Goal: Task Accomplishment & Management: Manage account settings

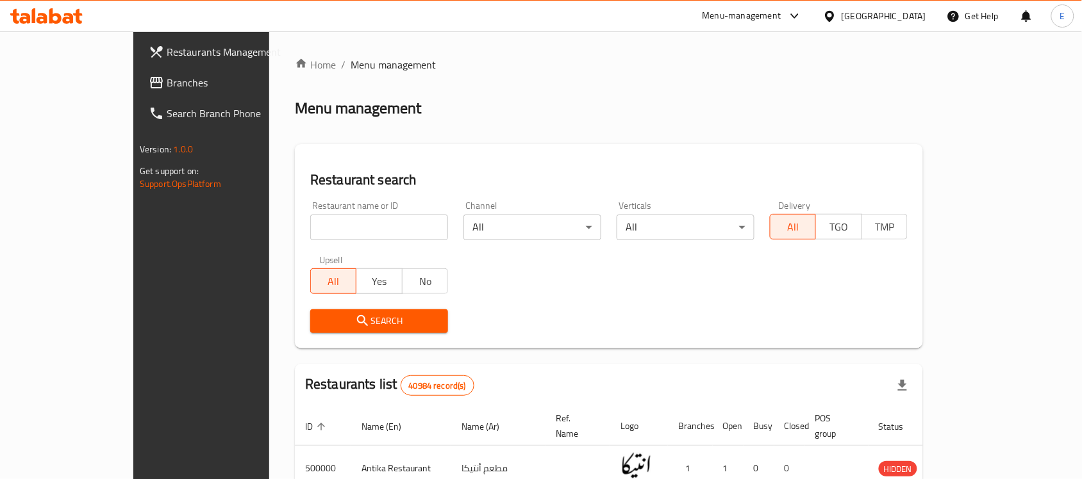
click at [321, 229] on input "search" at bounding box center [379, 228] width 138 height 26
paste input "696236"
type input "696236"
click button "Search" at bounding box center [379, 322] width 138 height 24
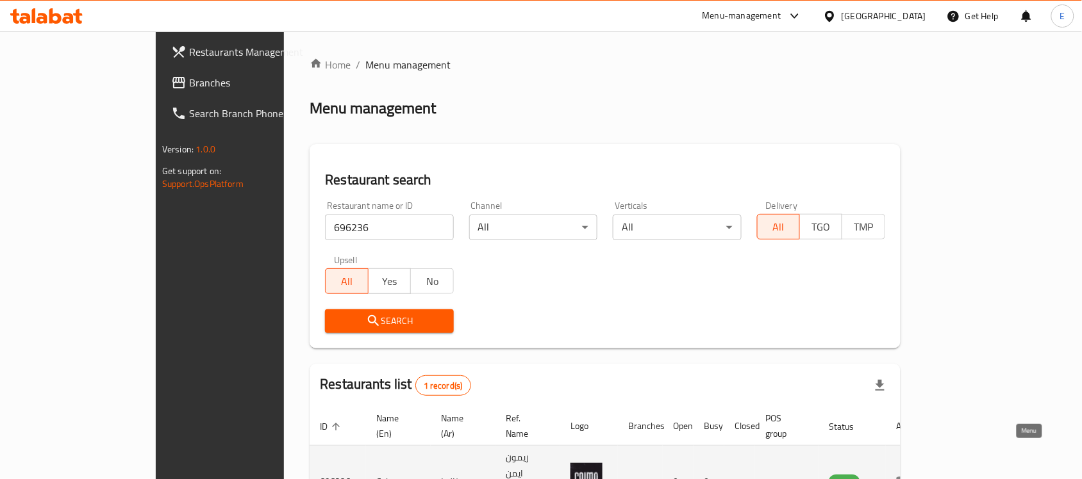
click at [911, 478] on icon "enhanced table" at bounding box center [904, 483] width 14 height 11
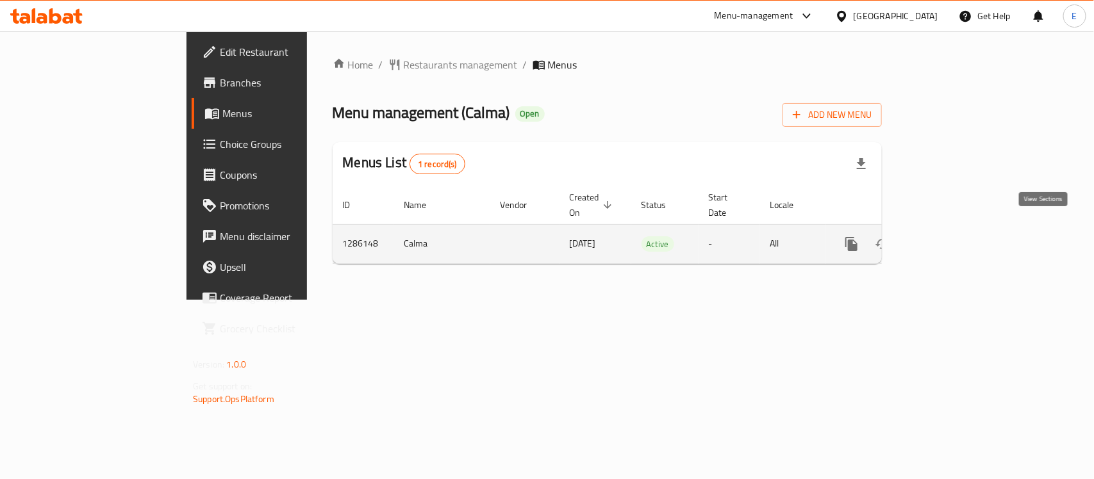
click at [952, 238] on icon "enhanced table" at bounding box center [944, 244] width 15 height 15
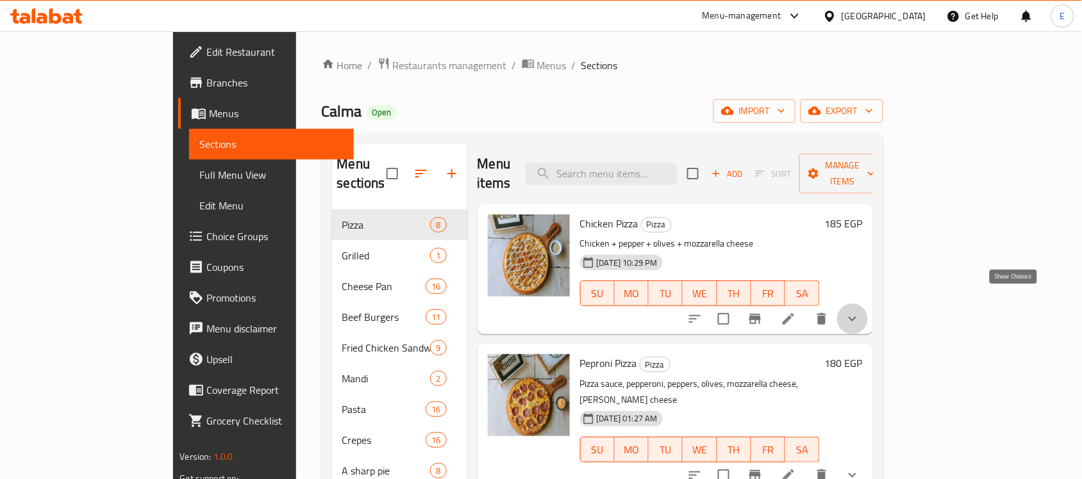
click at [860, 312] on icon "show more" at bounding box center [852, 319] width 15 height 15
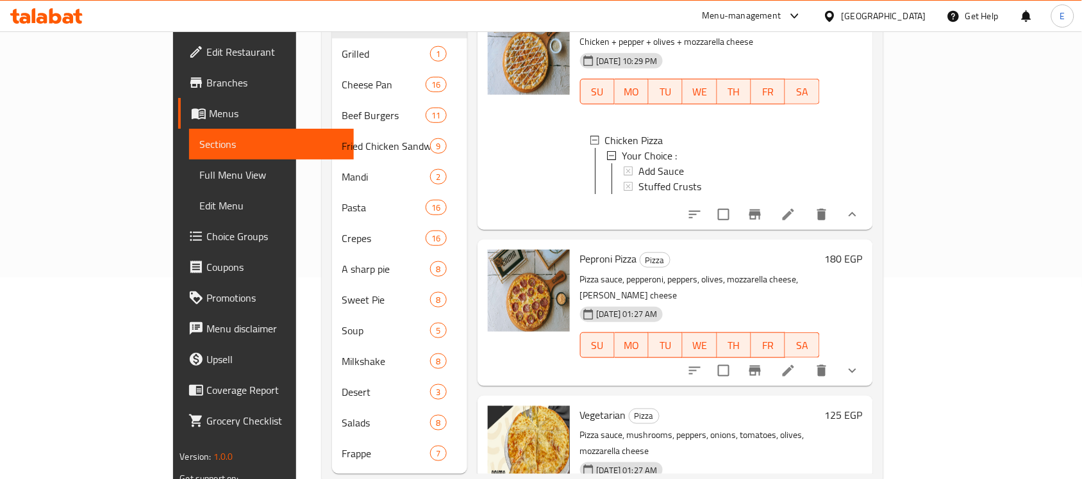
scroll to position [213, 0]
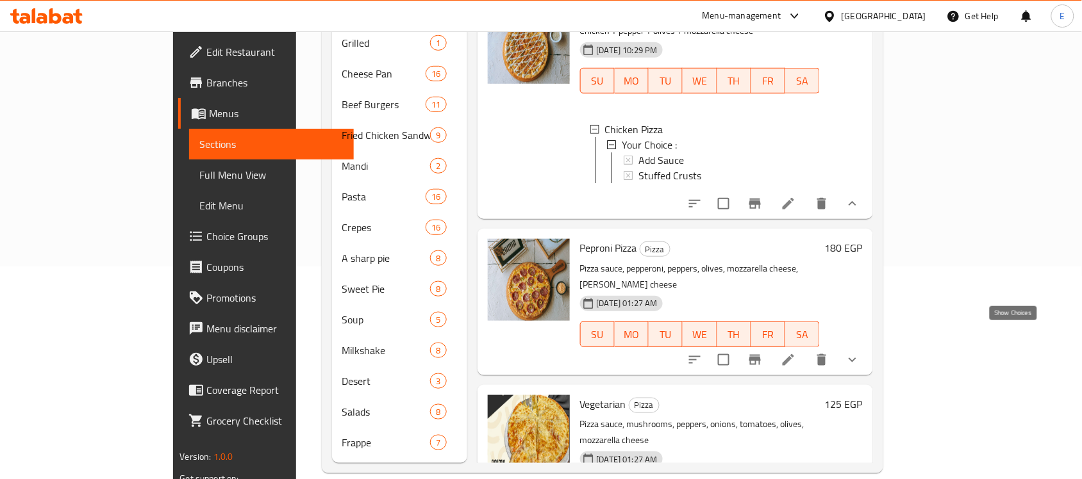
click at [860, 353] on icon "show more" at bounding box center [852, 360] width 15 height 15
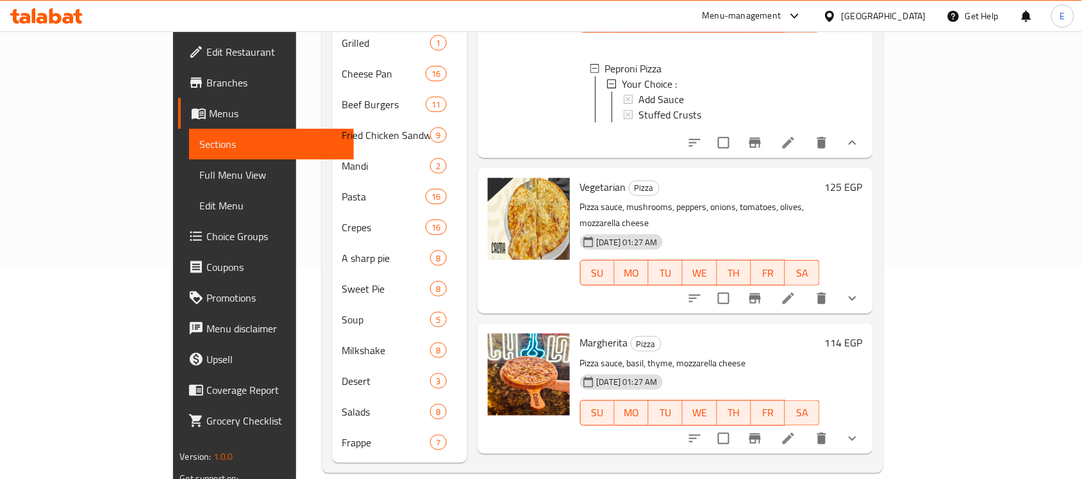
scroll to position [338, 0]
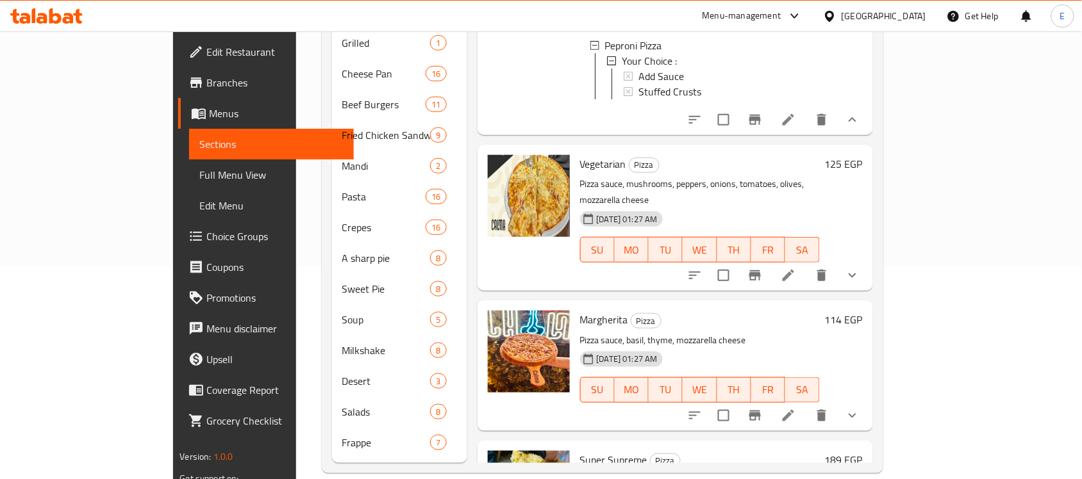
click at [868, 260] on button "show more" at bounding box center [852, 275] width 31 height 31
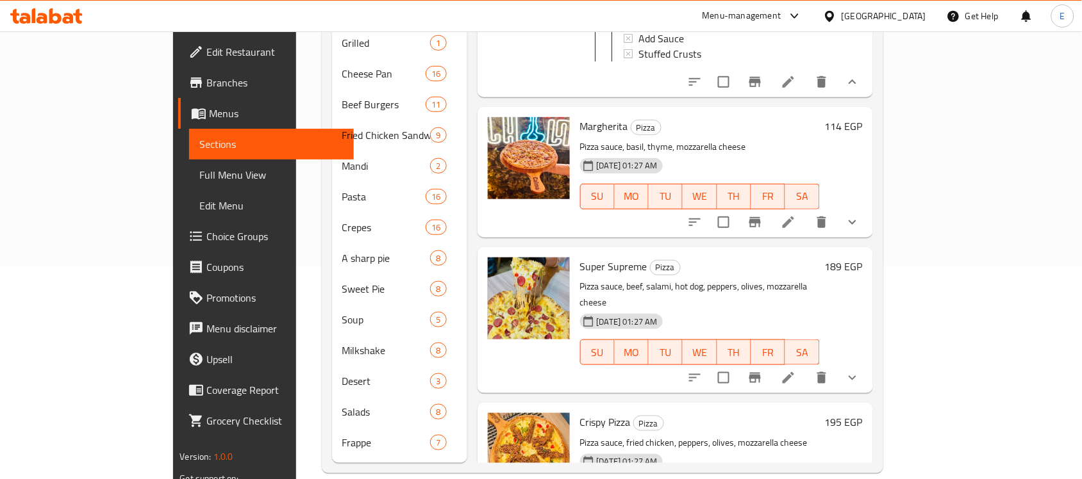
scroll to position [642, 0]
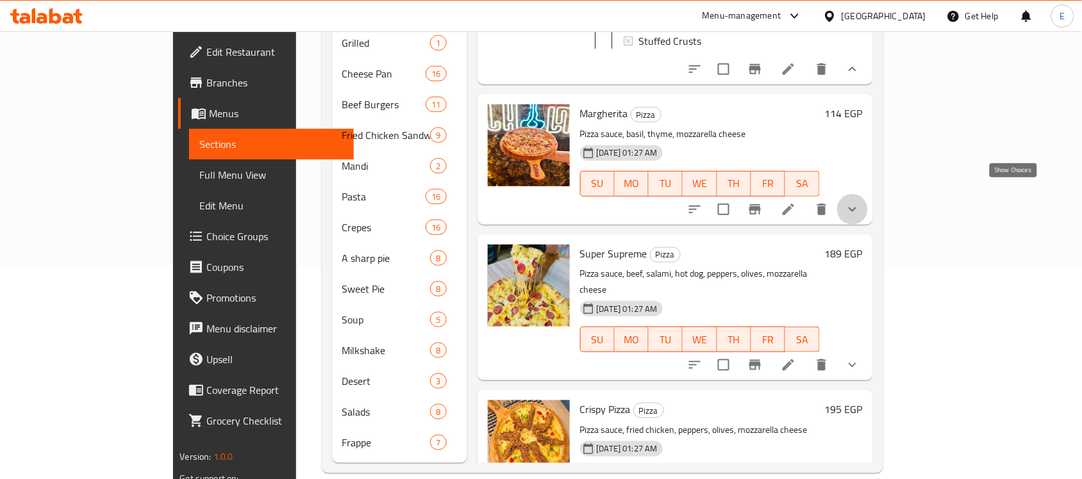
click at [860, 202] on icon "show more" at bounding box center [852, 209] width 15 height 15
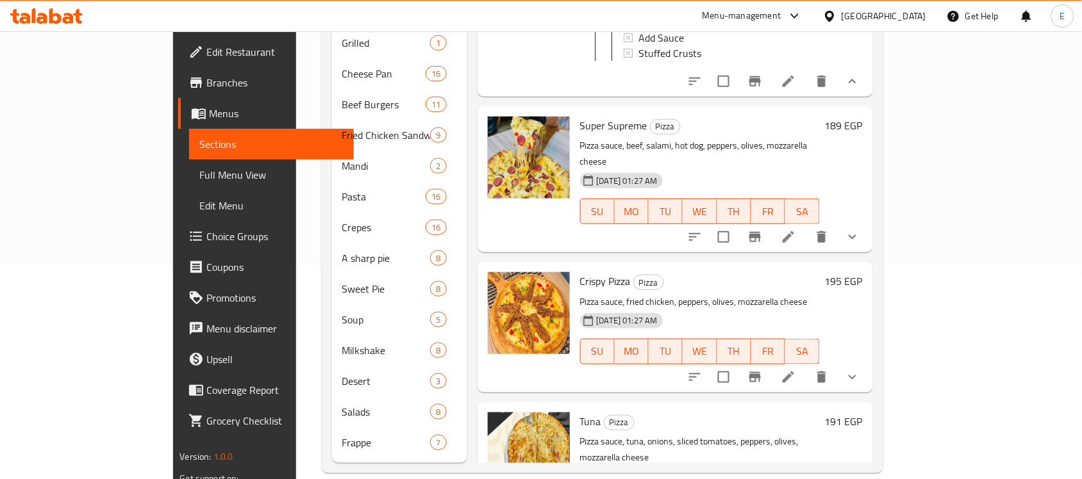
scroll to position [894, 0]
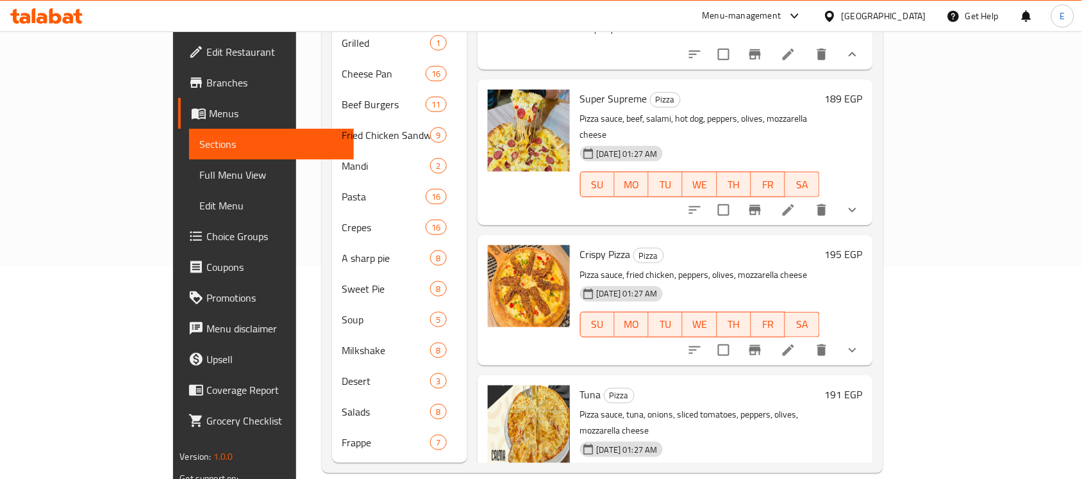
click at [860, 203] on icon "show more" at bounding box center [852, 210] width 15 height 15
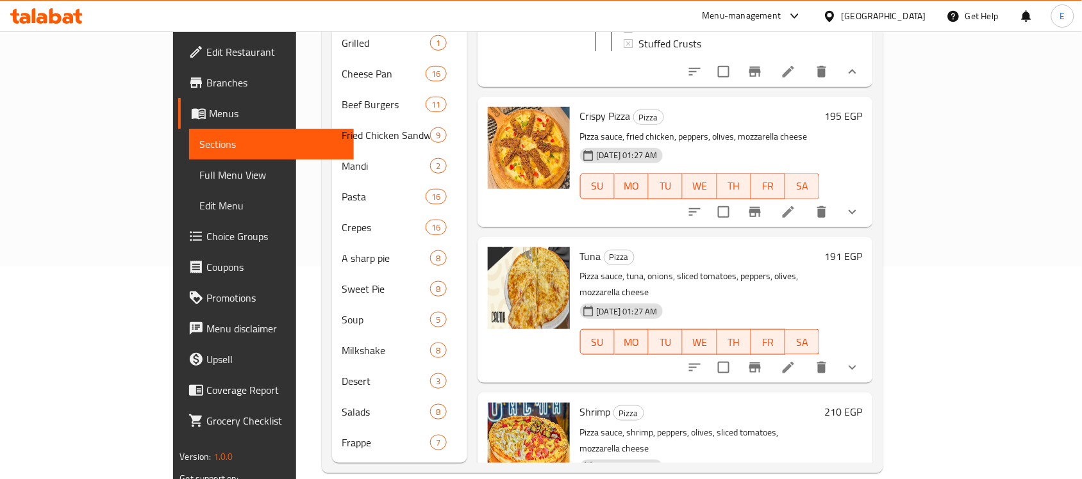
scroll to position [1133, 0]
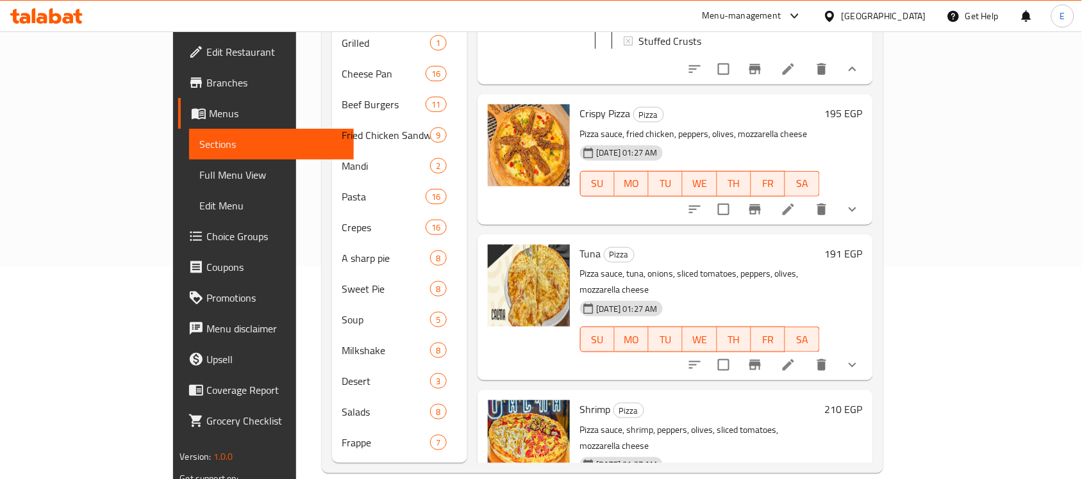
click at [868, 209] on button "show more" at bounding box center [852, 209] width 31 height 31
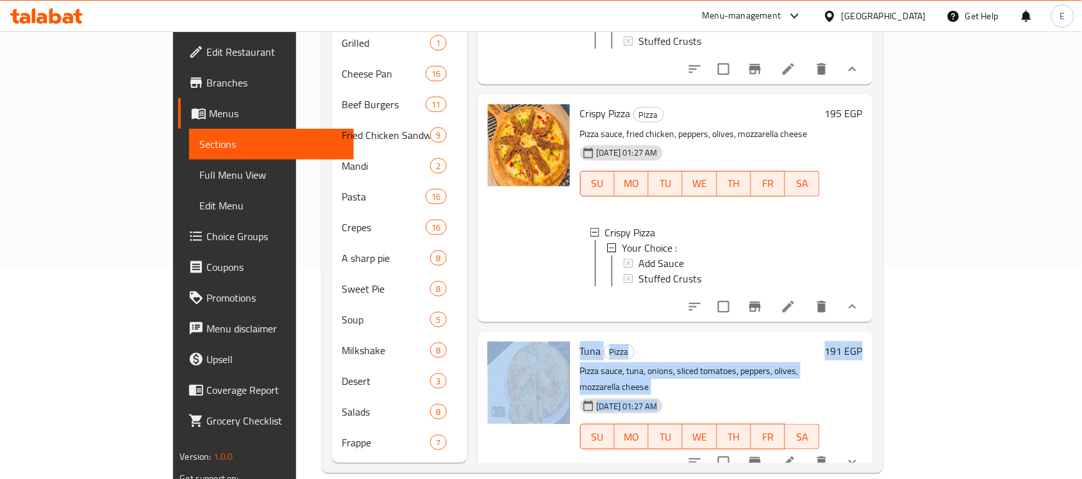
drag, startPoint x: 1049, startPoint y: 298, endPoint x: 1059, endPoint y: 344, distance: 46.5
click at [909, 344] on div "Home / Restaurants management / Menus / Sections Calma Open import export Menu …" at bounding box center [602, 159] width 613 height 681
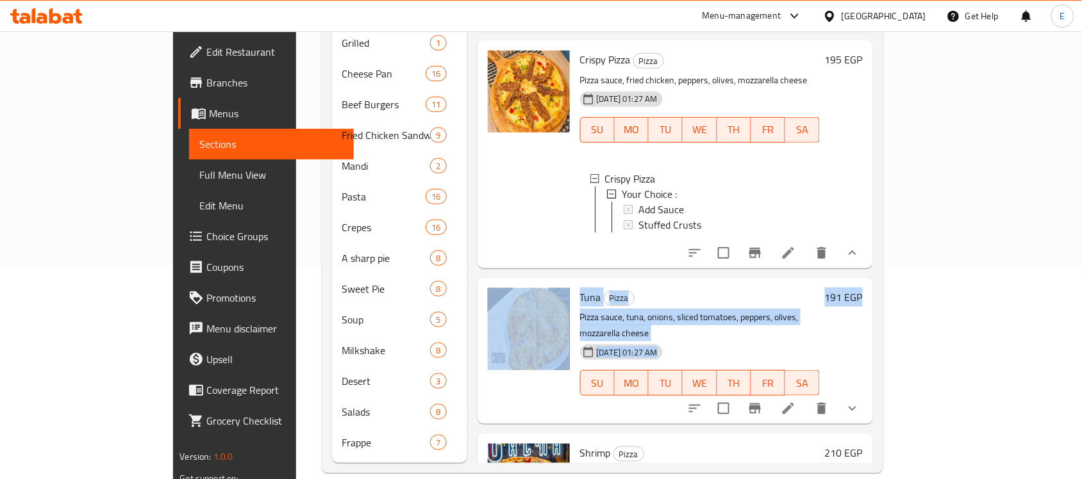
scroll to position [1296, 0]
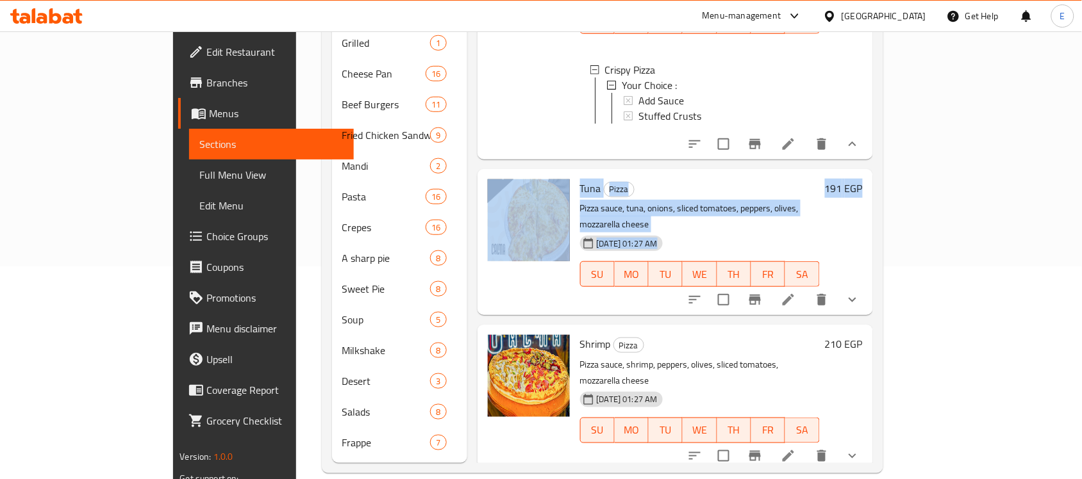
click at [825, 231] on div "[DATE] 01:27 AM SU MO TU WE TH FR SA" at bounding box center [700, 265] width 250 height 69
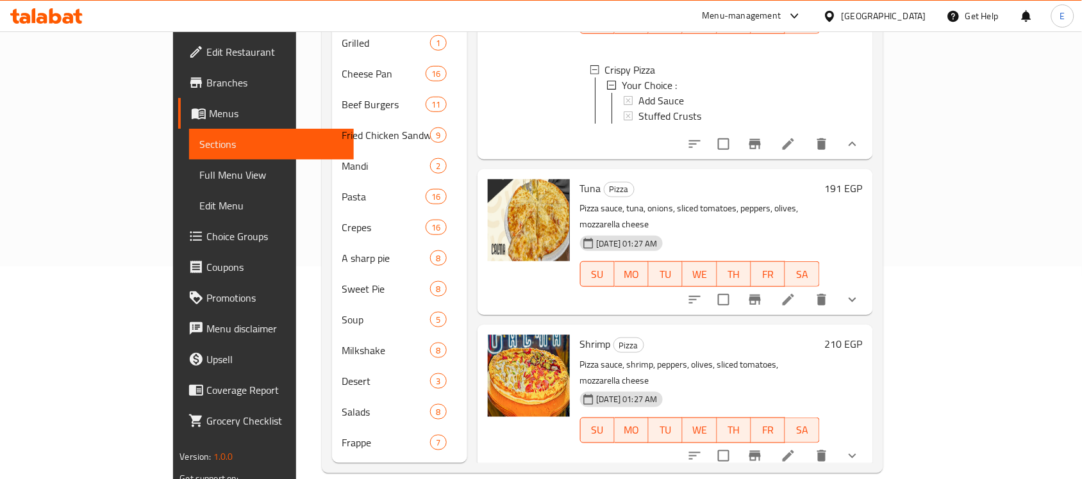
click at [868, 301] on button "show more" at bounding box center [852, 300] width 31 height 31
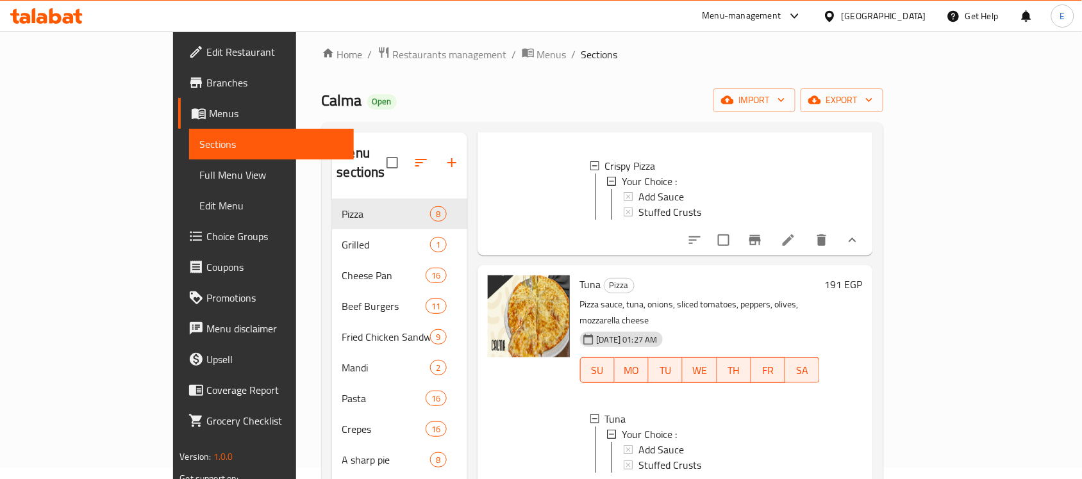
scroll to position [0, 0]
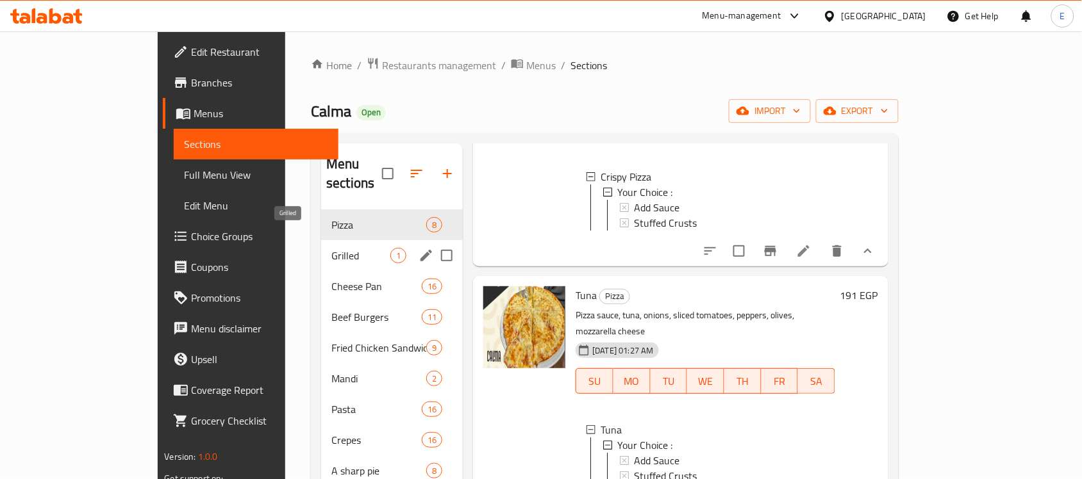
click at [331, 248] on span "Grilled" at bounding box center [360, 255] width 59 height 15
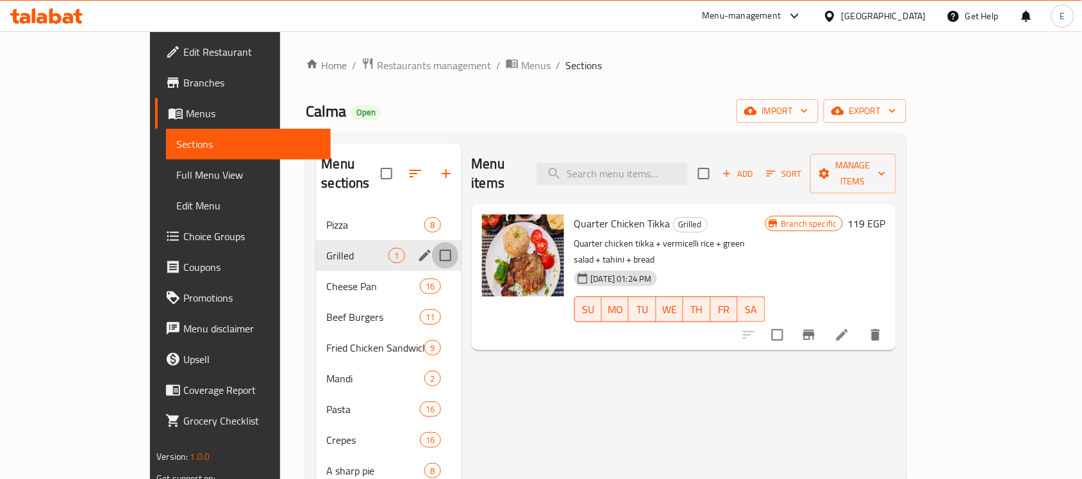
click at [432, 242] on input "Menu sections" at bounding box center [445, 255] width 27 height 27
checkbox input "true"
click at [397, 167] on icon "button" at bounding box center [404, 173] width 15 height 15
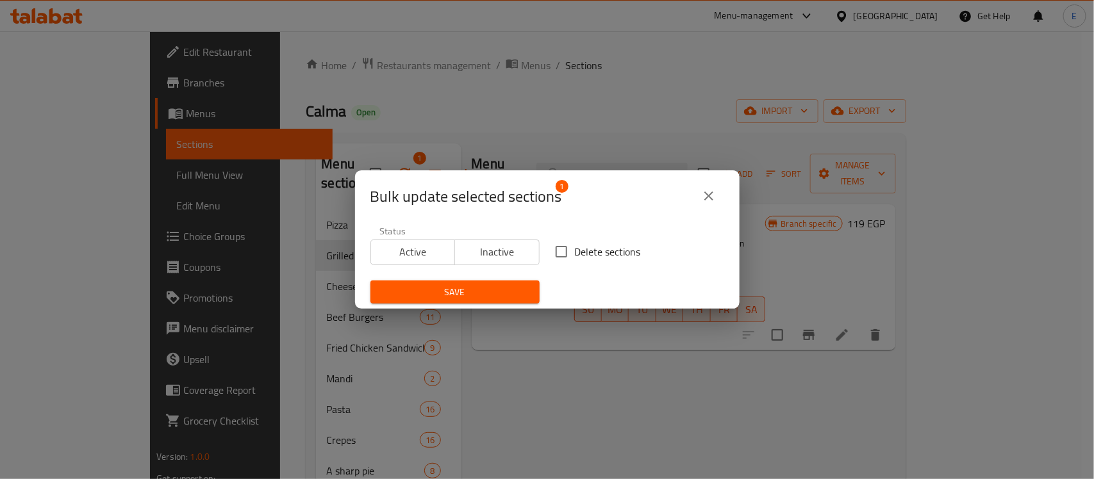
click at [561, 247] on input "Delete sections" at bounding box center [561, 251] width 27 height 27
checkbox input "true"
click at [524, 281] on button "Save" at bounding box center [455, 293] width 169 height 24
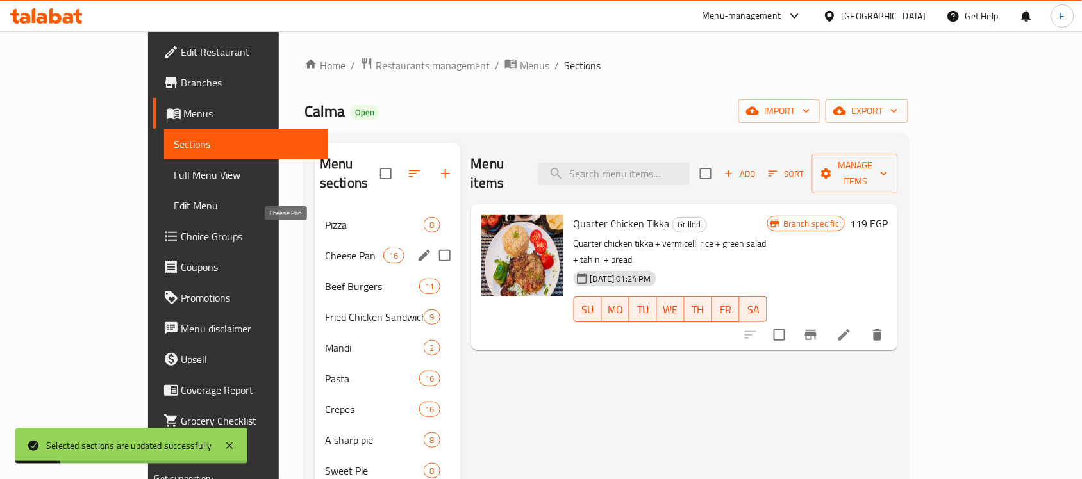
click at [325, 248] on span "Cheese Pan" at bounding box center [354, 255] width 58 height 15
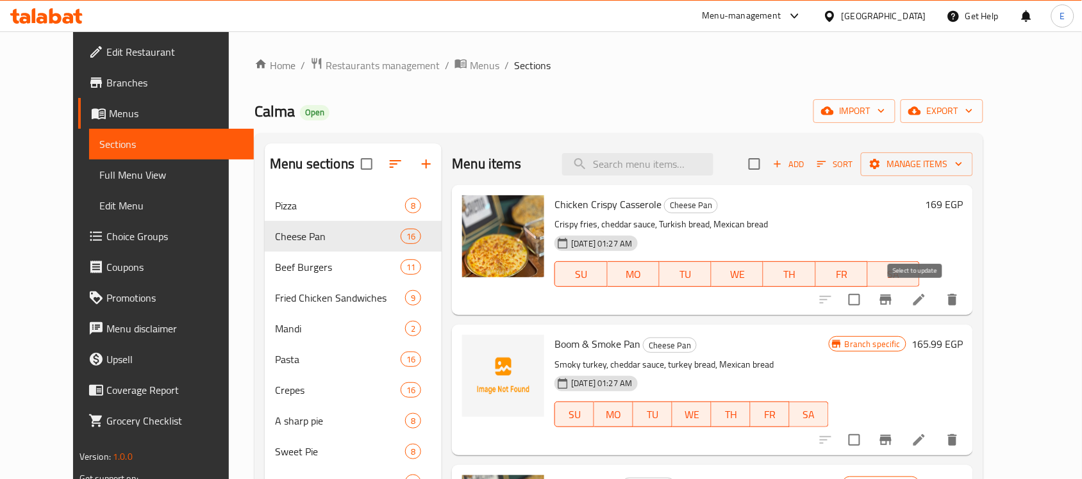
click at [868, 301] on input "checkbox" at bounding box center [854, 300] width 27 height 27
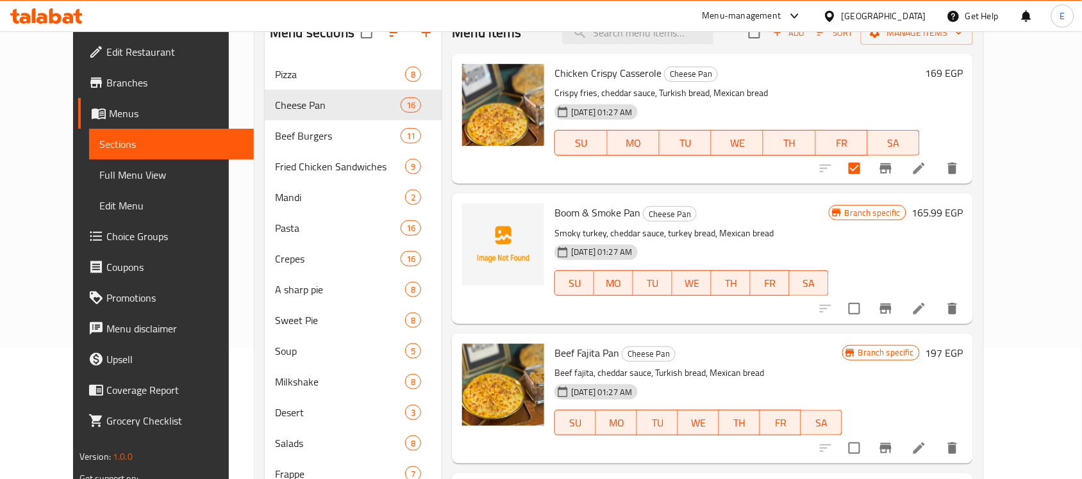
scroll to position [144, 0]
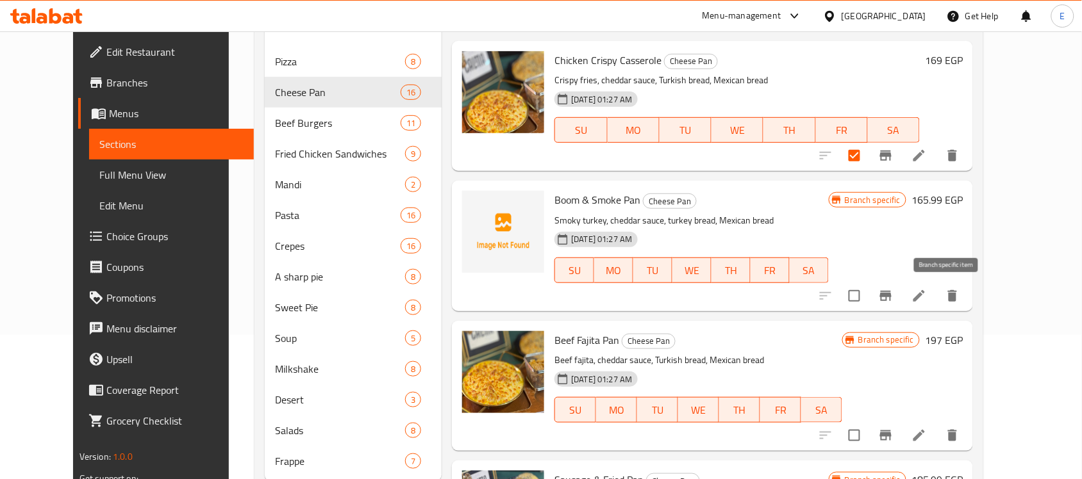
click at [901, 308] on button "Branch-specific-item" at bounding box center [886, 296] width 31 height 31
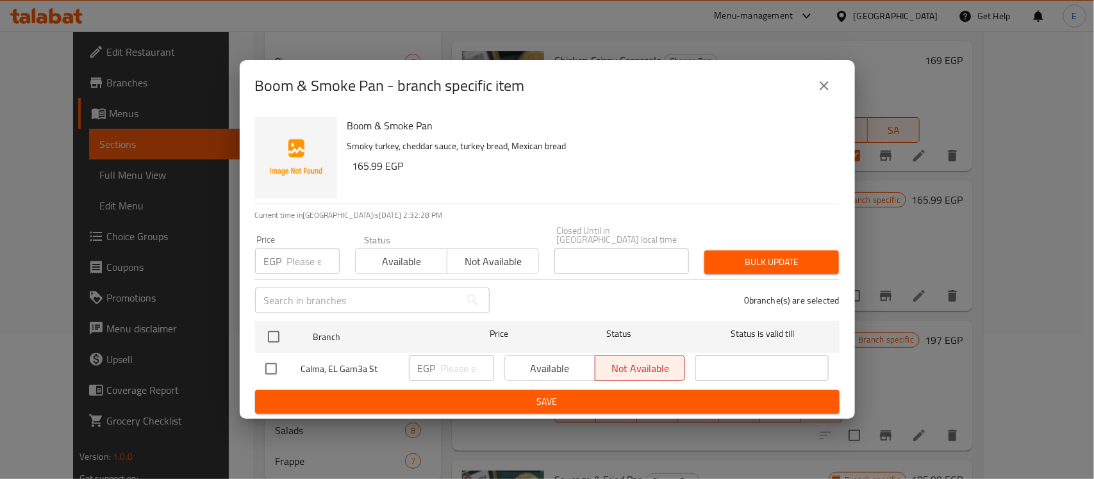
click at [818, 94] on icon "close" at bounding box center [824, 85] width 15 height 15
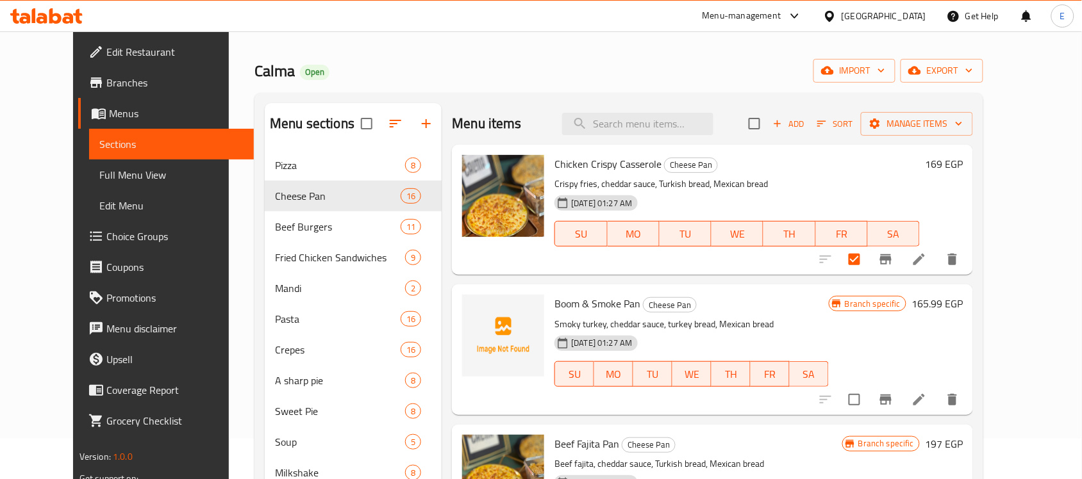
scroll to position [80, 0]
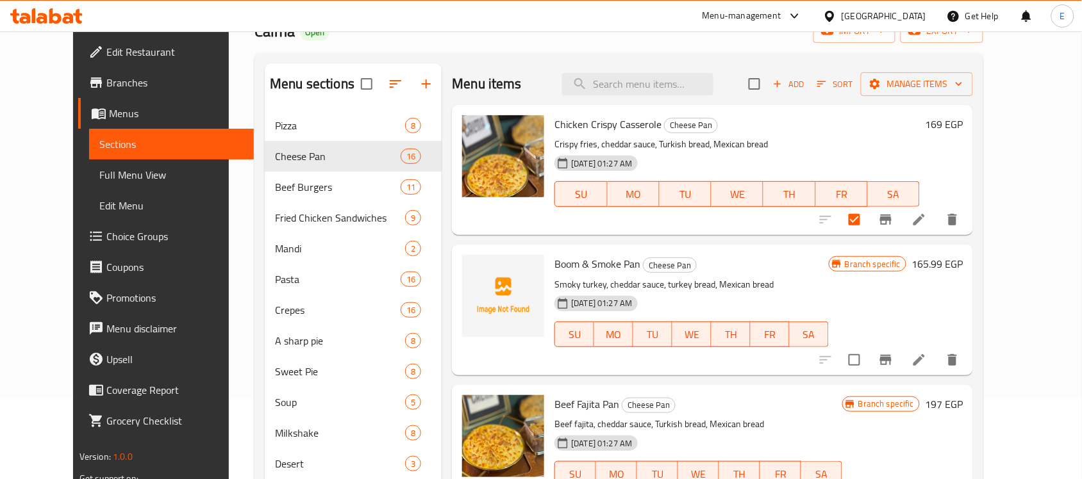
drag, startPoint x: 915, startPoint y: 224, endPoint x: 922, endPoint y: 220, distance: 7.8
click at [868, 224] on input "checkbox" at bounding box center [854, 219] width 27 height 27
checkbox input "false"
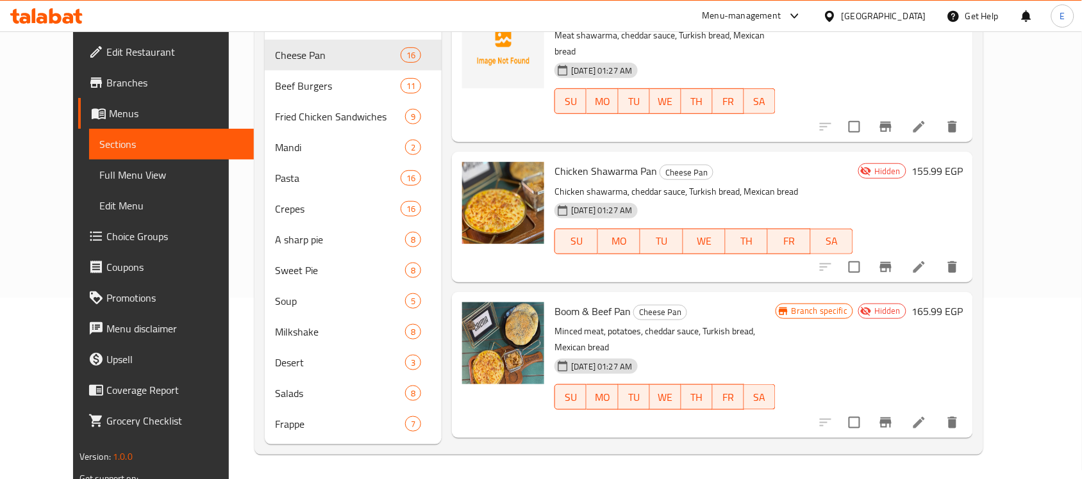
scroll to position [827, 0]
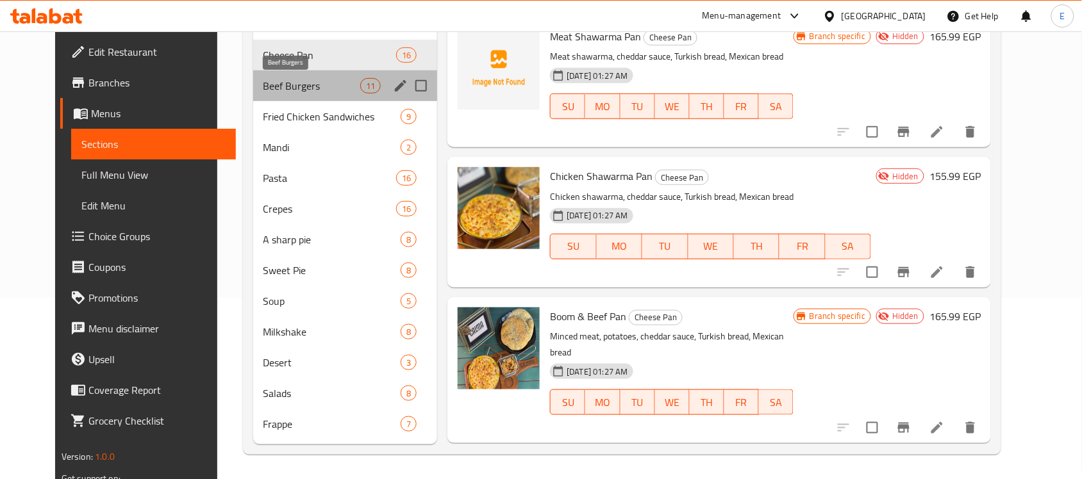
click at [295, 78] on span "Beef Burgers" at bounding box center [311, 85] width 97 height 15
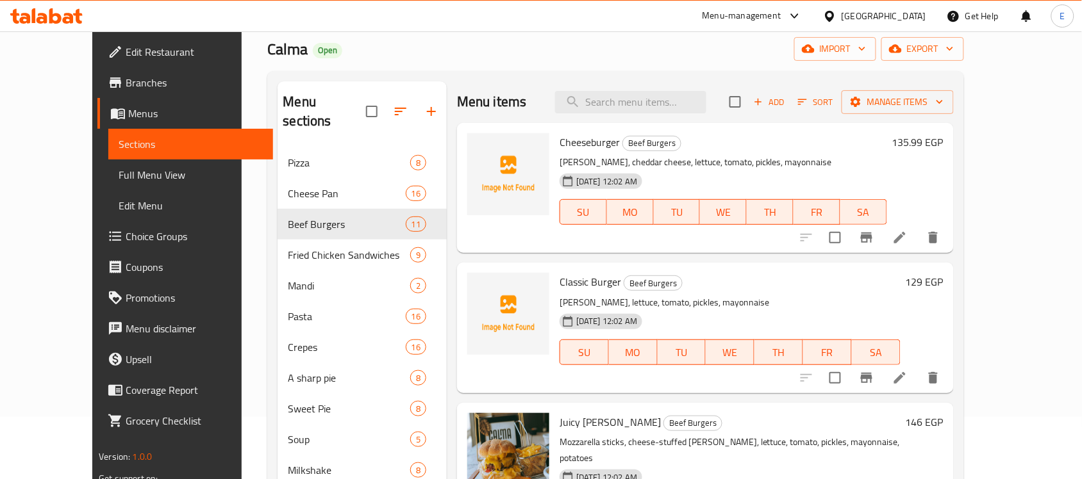
scroll to position [88, 0]
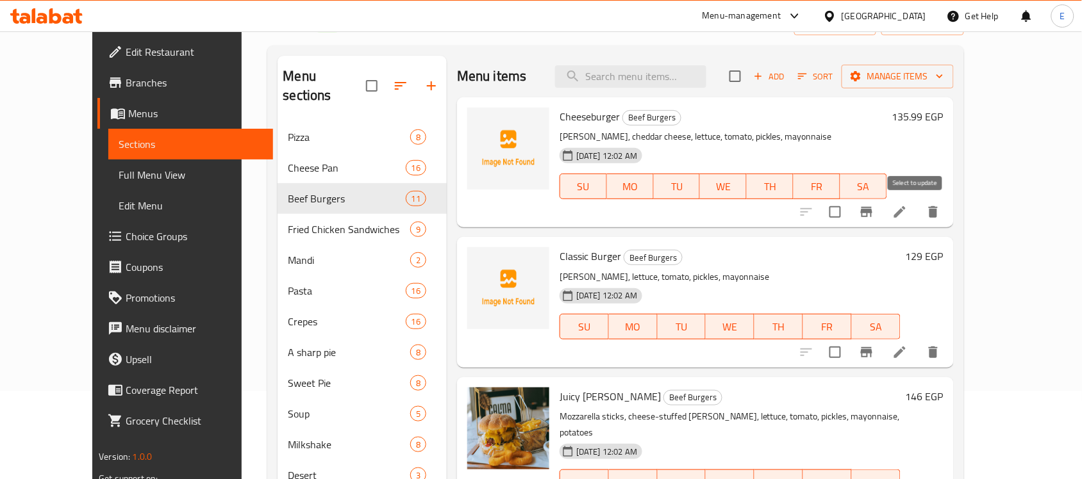
click at [849, 201] on input "checkbox" at bounding box center [835, 212] width 27 height 27
checkbox input "true"
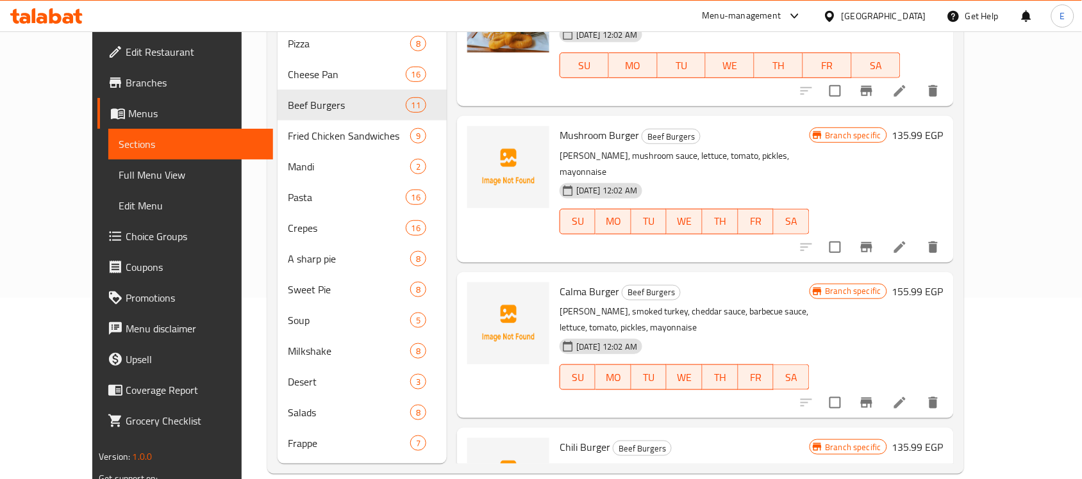
scroll to position [344, 0]
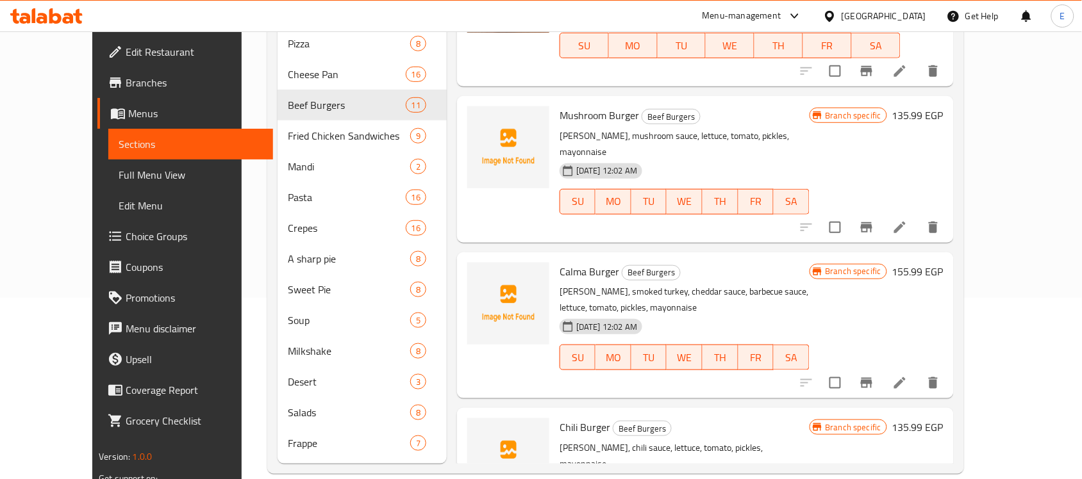
click at [954, 187] on div "Mushroom Burger Beef Burgers [PERSON_NAME], mushroom sauce, lettuce, tomato, pi…" at bounding box center [705, 169] width 497 height 146
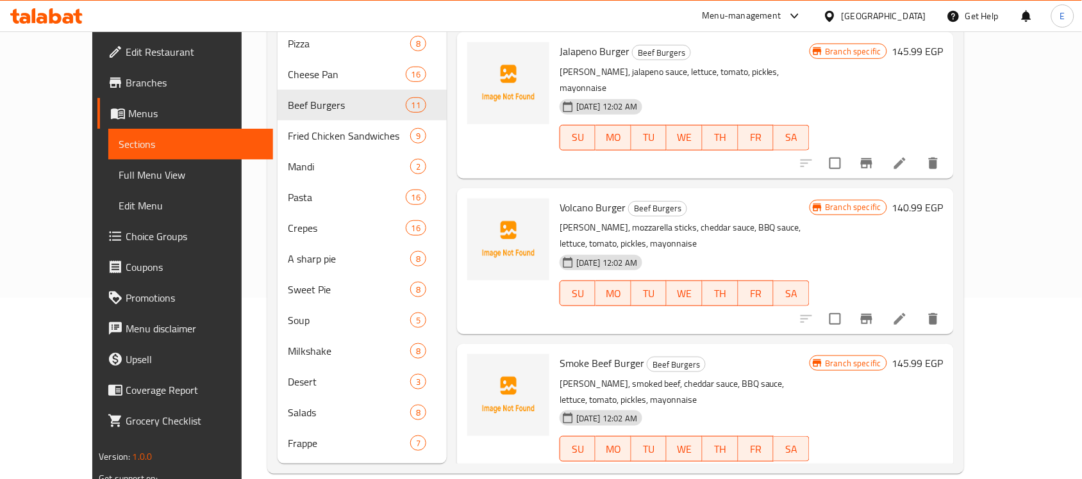
scroll to position [1034, 0]
click at [944, 353] on h6 "145.99 EGP" at bounding box center [917, 362] width 51 height 18
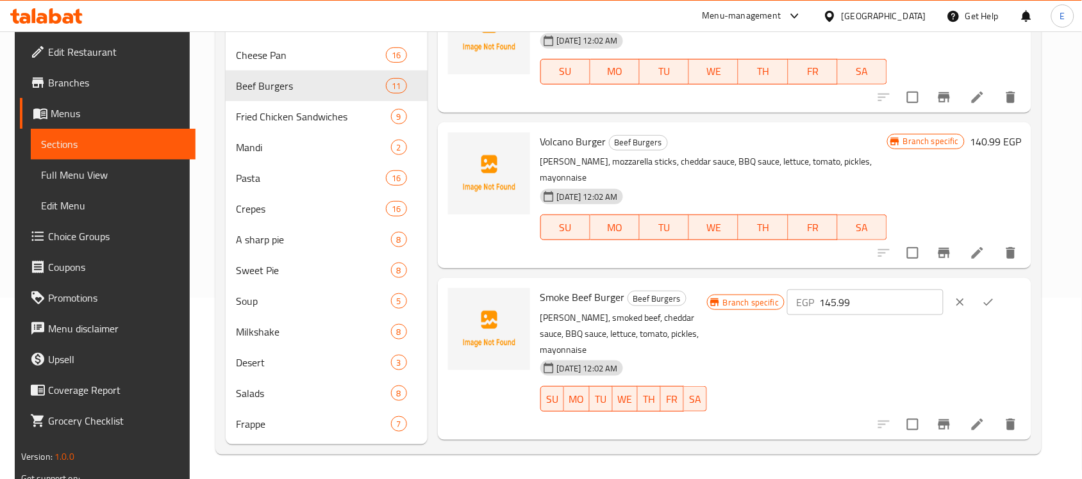
click at [867, 300] on input "145.99" at bounding box center [881, 303] width 124 height 26
paste input "5"
type input "159"
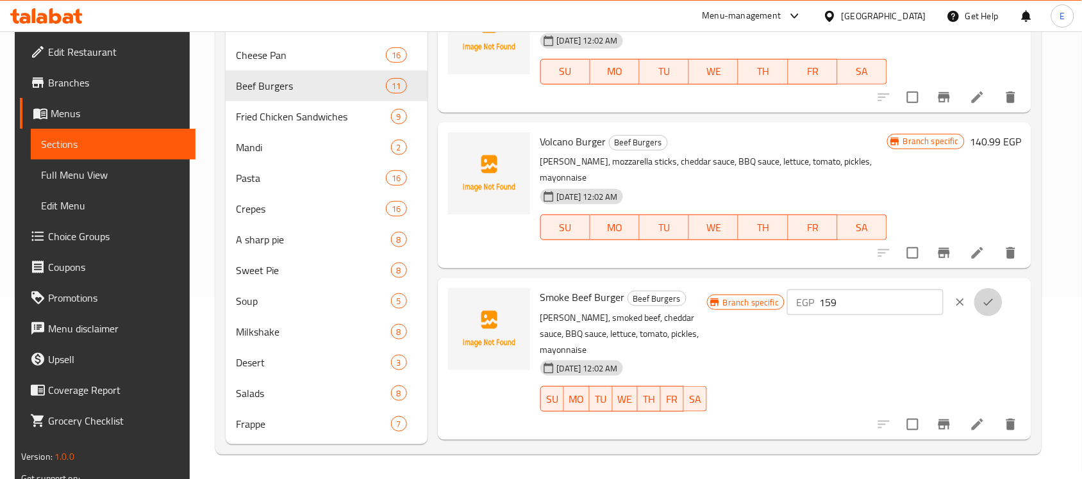
click at [1003, 290] on button "ok" at bounding box center [988, 302] width 28 height 28
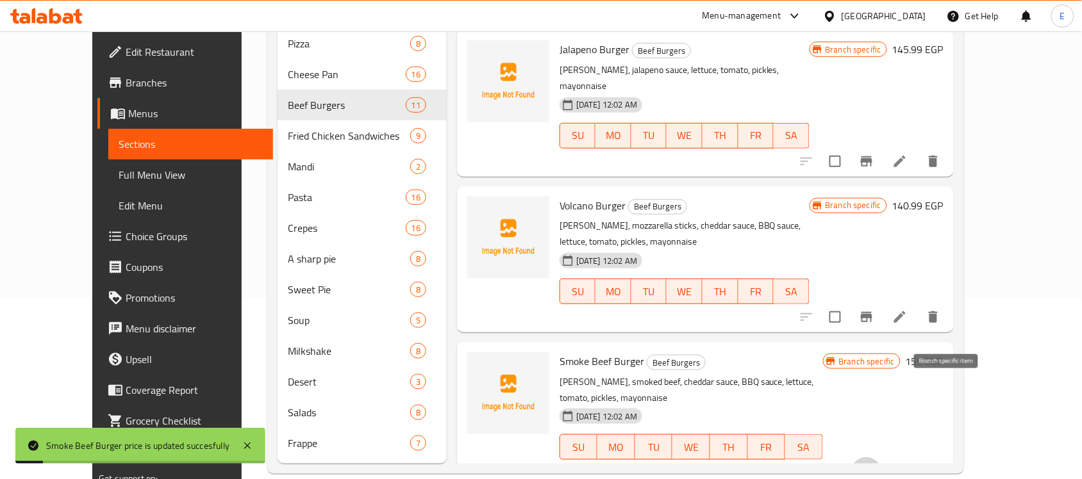
click at [874, 465] on icon "Branch-specific-item" at bounding box center [866, 472] width 15 height 15
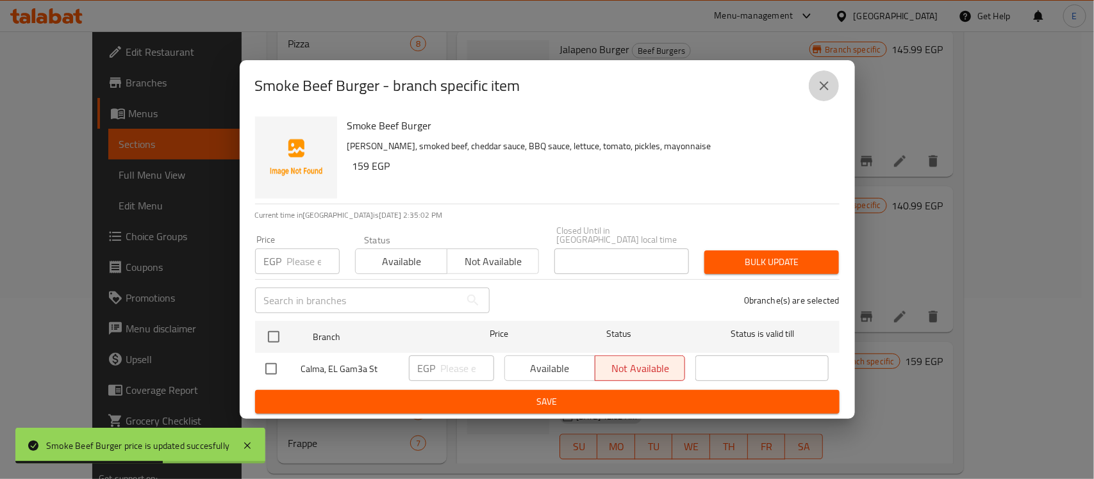
click at [819, 90] on icon "close" at bounding box center [824, 85] width 15 height 15
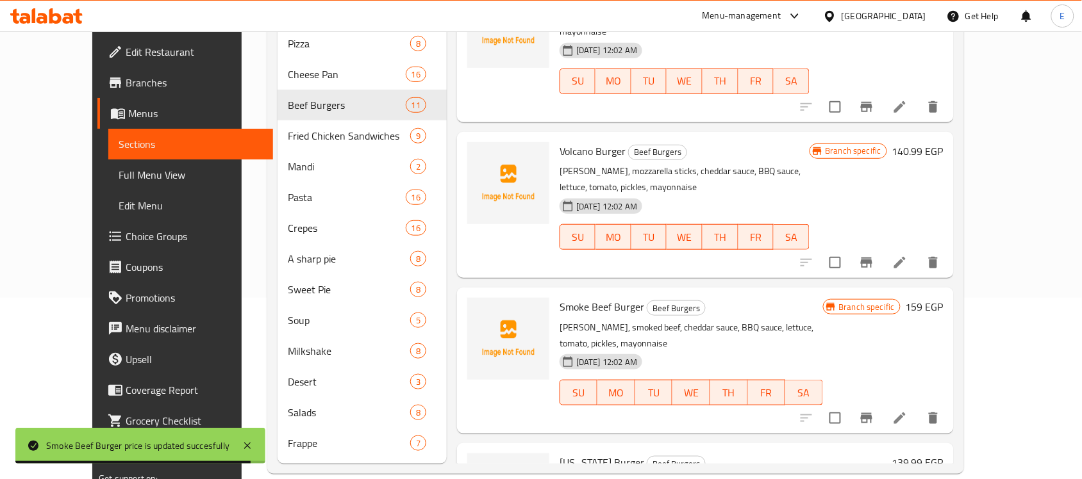
scroll to position [1138, 0]
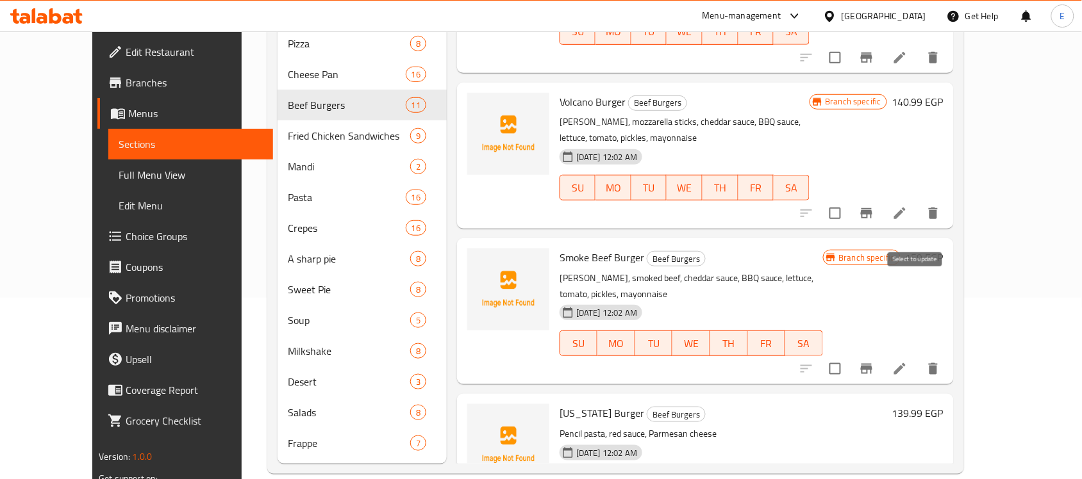
click at [849, 356] on input "checkbox" at bounding box center [835, 369] width 27 height 27
checkbox input "false"
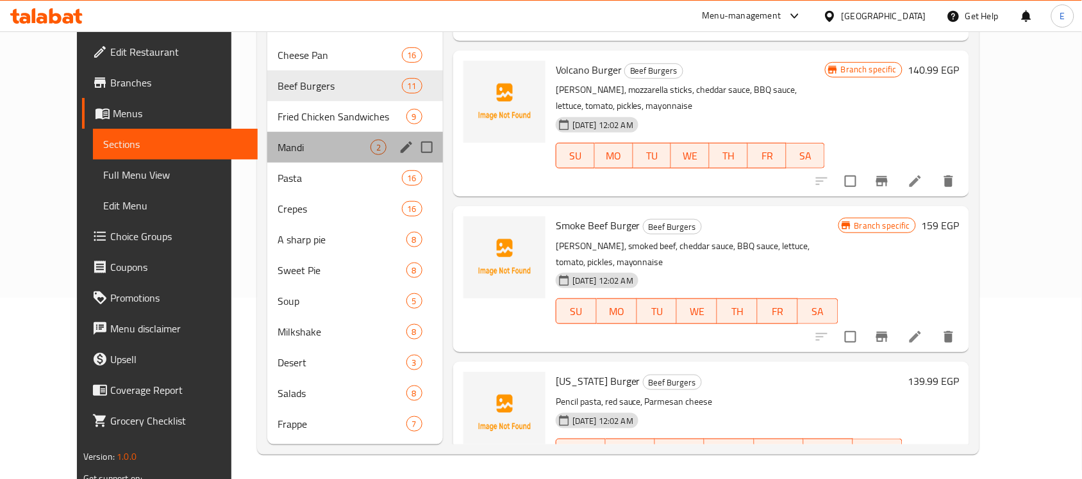
click at [327, 158] on div "Mandi 2" at bounding box center [355, 147] width 176 height 31
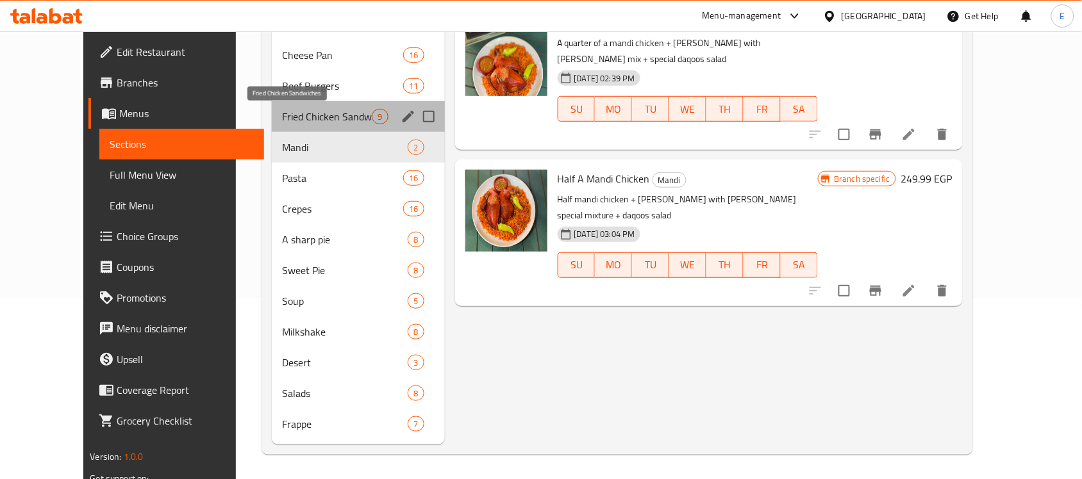
click at [330, 109] on span "Fried Chicken Sandwiches" at bounding box center [327, 116] width 90 height 15
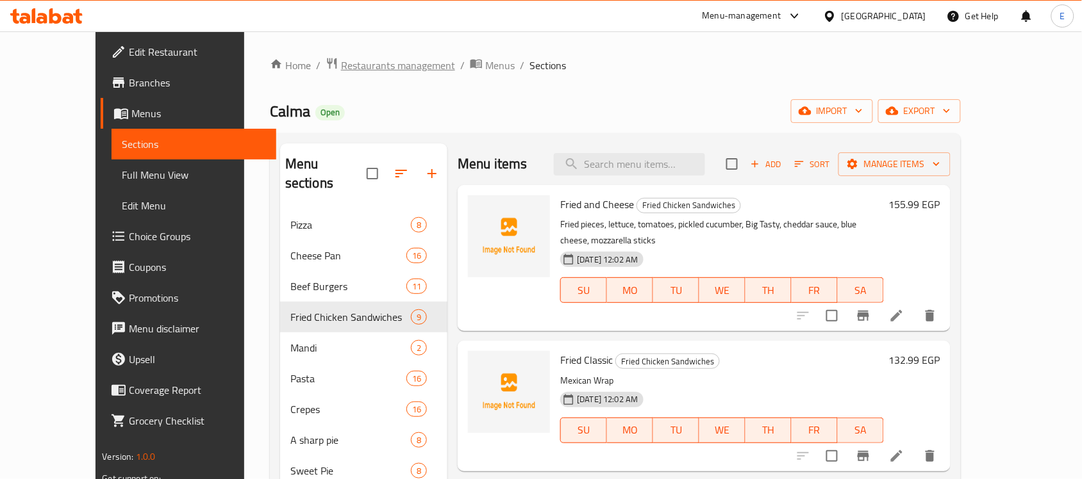
click at [347, 69] on span "Restaurants management" at bounding box center [398, 65] width 114 height 15
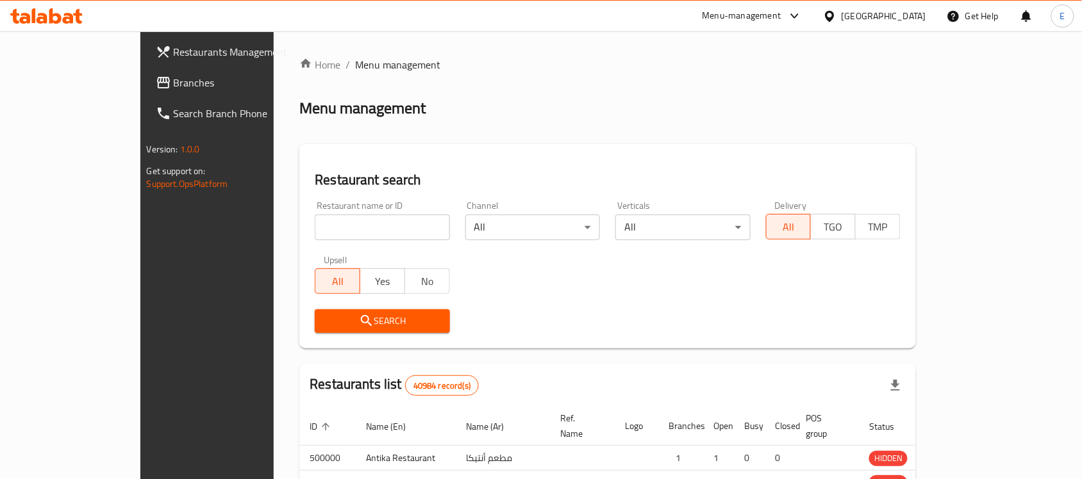
click at [353, 229] on div at bounding box center [541, 239] width 1082 height 479
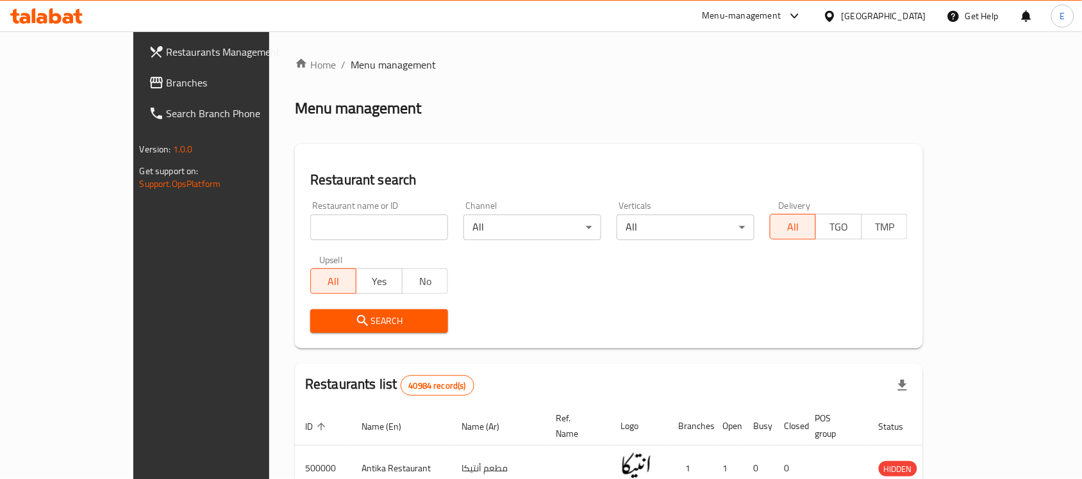
click at [353, 229] on input "search" at bounding box center [379, 228] width 138 height 26
type input "wahmy"
click button "Search" at bounding box center [379, 322] width 138 height 24
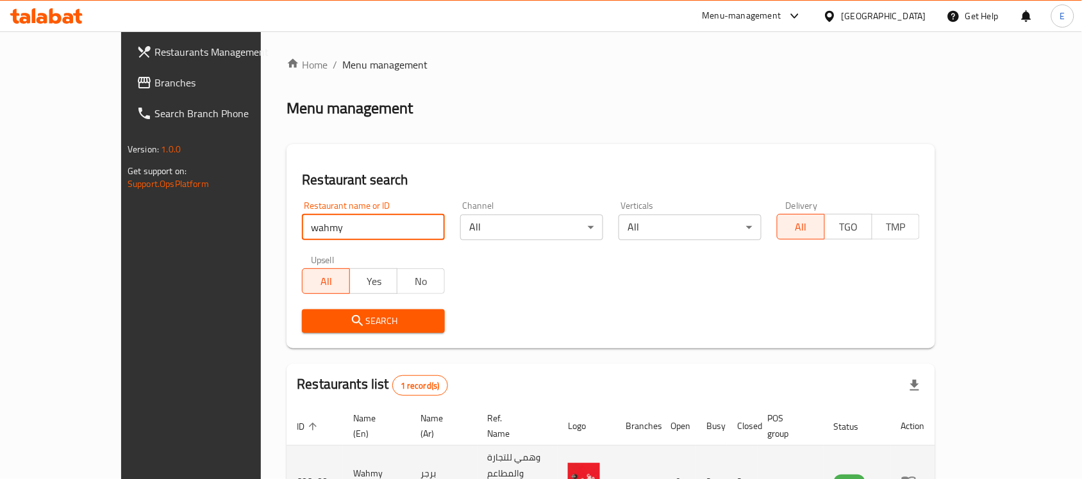
click at [917, 474] on icon "enhanced table" at bounding box center [908, 481] width 15 height 15
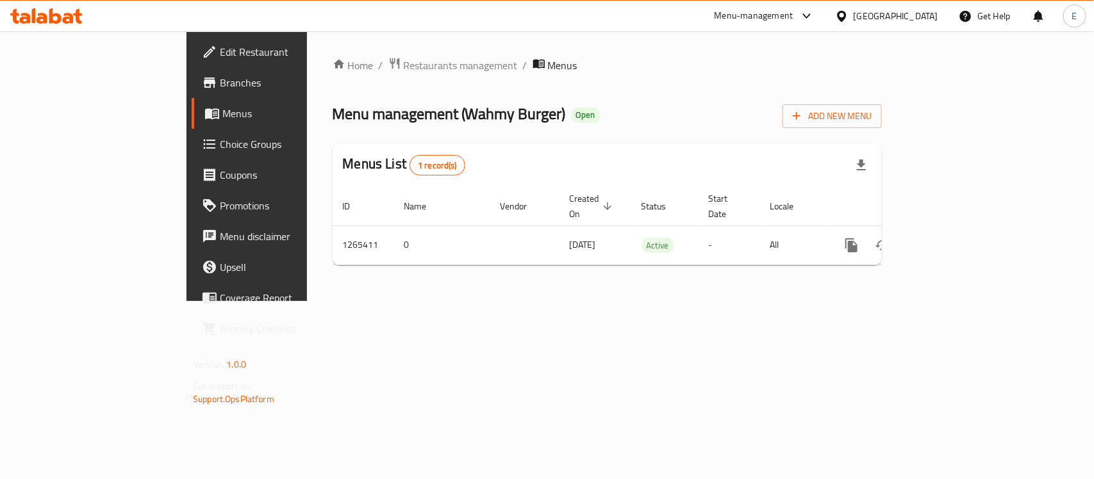
click at [192, 74] on link "Branches" at bounding box center [281, 82] width 178 height 31
